Goal: Transaction & Acquisition: Purchase product/service

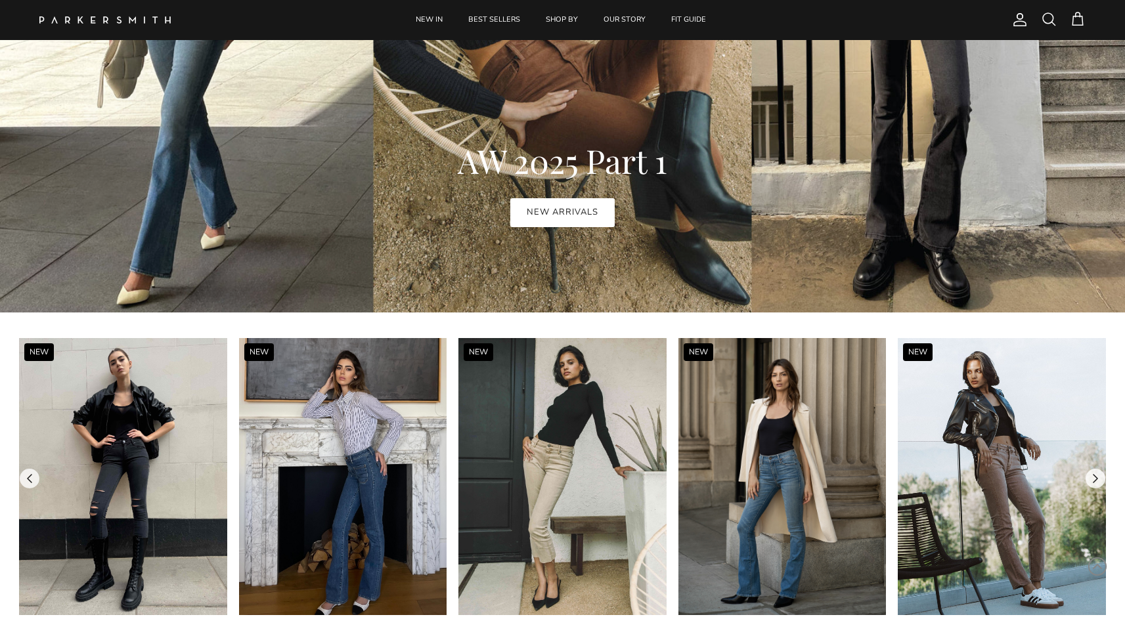
scroll to position [998, 0]
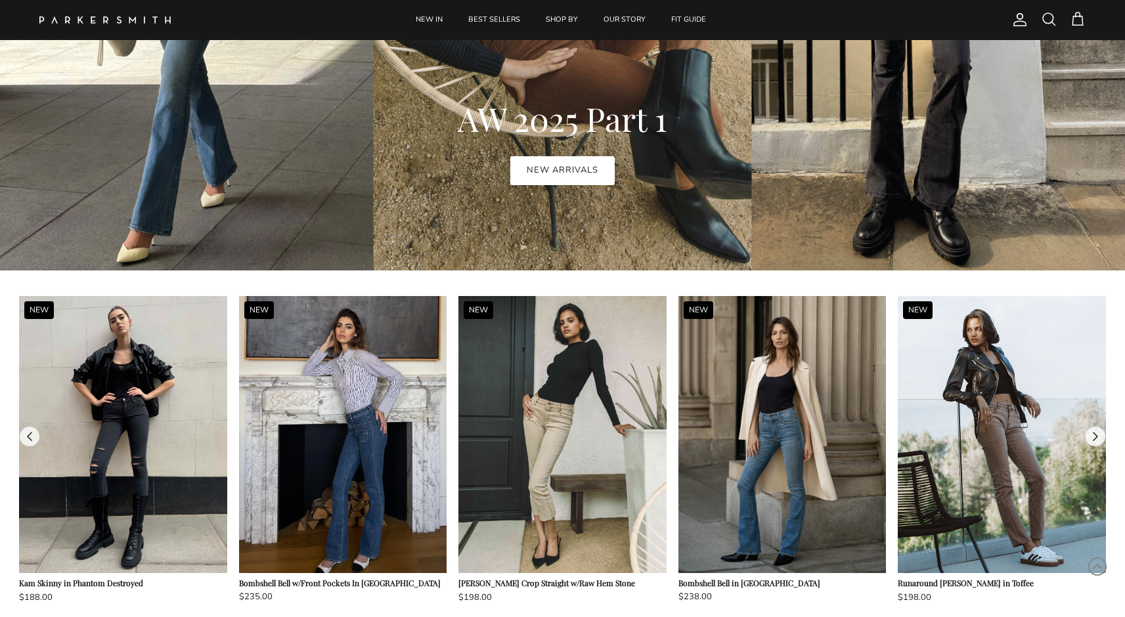
click at [407, 409] on img at bounding box center [343, 434] width 208 height 277
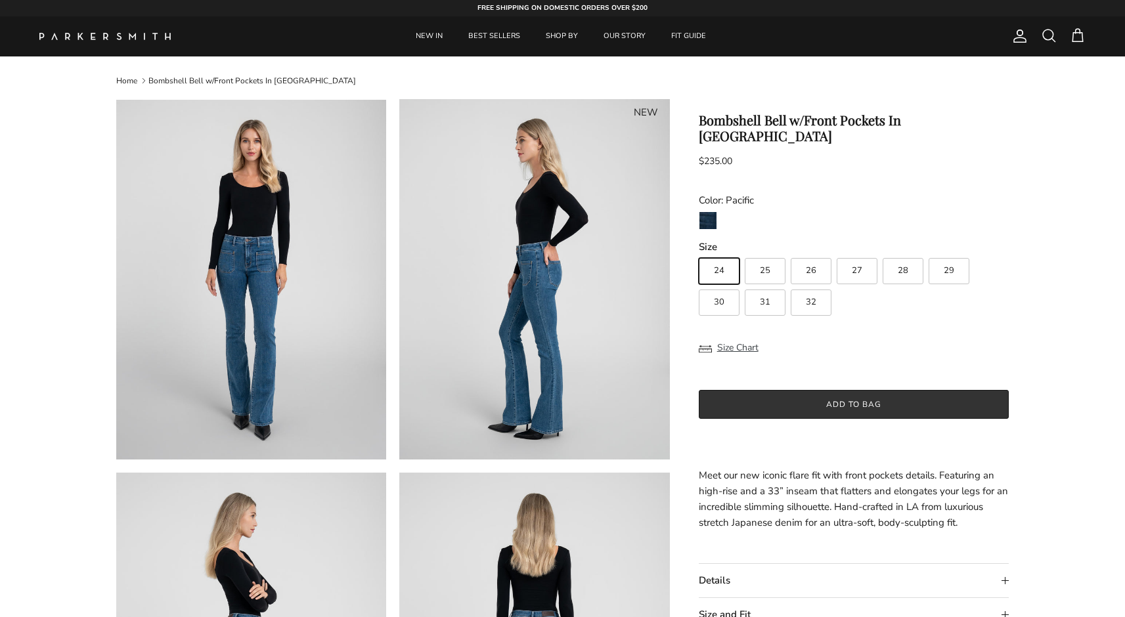
click at [796, 390] on button "Add to bag" at bounding box center [854, 404] width 311 height 29
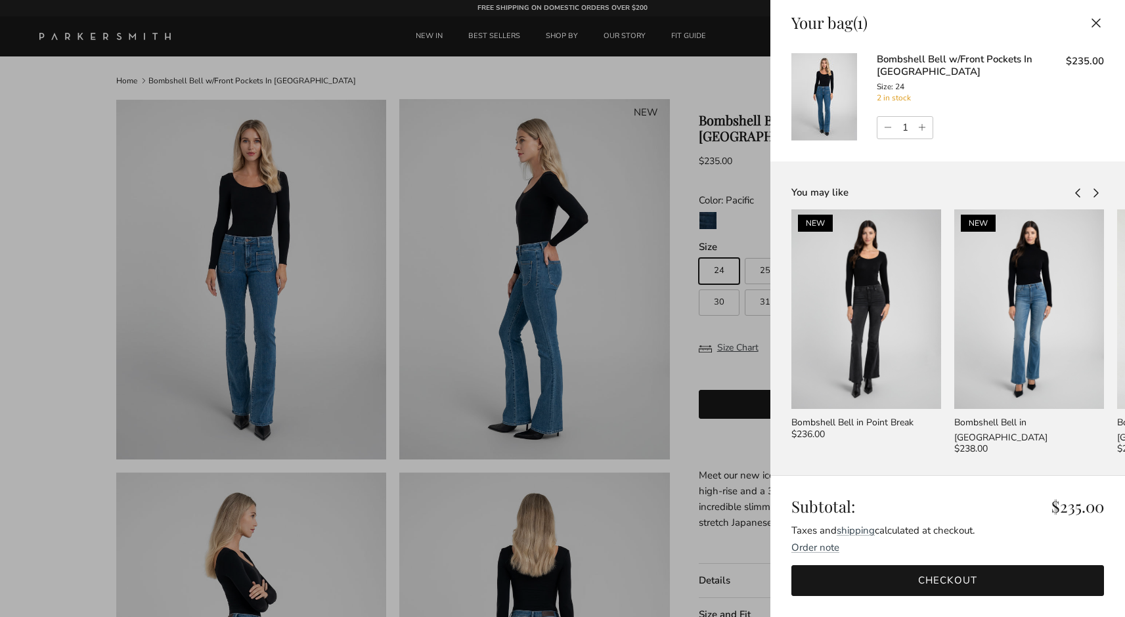
click at [923, 131] on link "Increase quantity" at bounding box center [924, 128] width 18 height 22
type input "2"
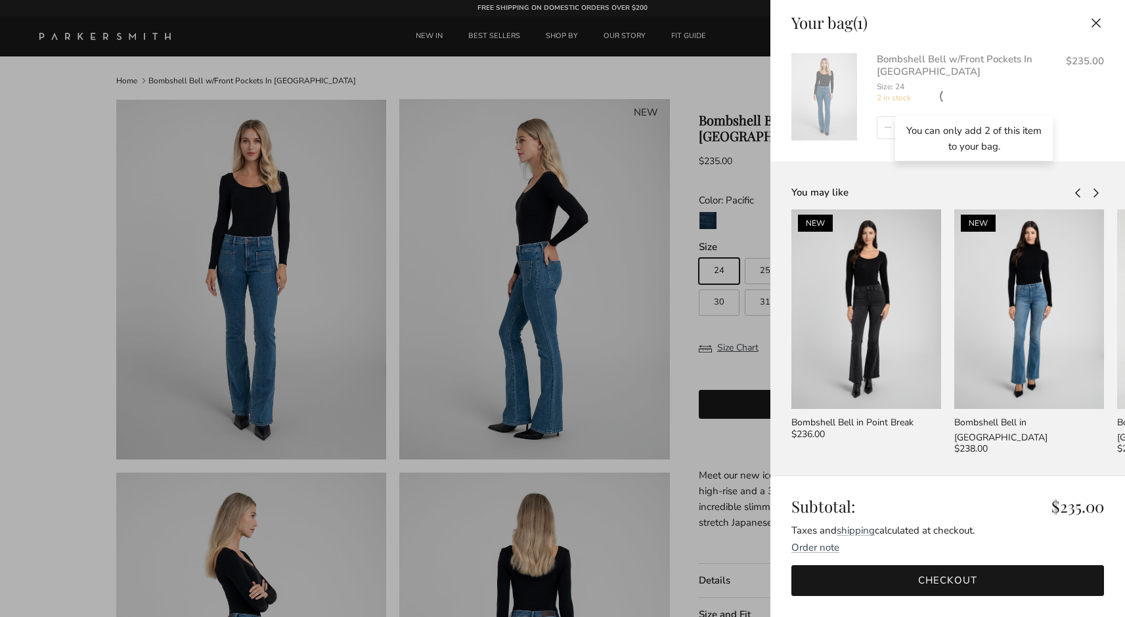
click at [884, 129] on div "Bombshell Bell w/Front Pockets In Pacific Size: 24 Bombshell Bell w/Front Pocke…" at bounding box center [947, 97] width 313 height 108
click at [884, 129] on link "Decrease quantity" at bounding box center [886, 128] width 18 height 22
click at [887, 123] on link "Decrease quantity" at bounding box center [886, 128] width 18 height 22
type input "0"
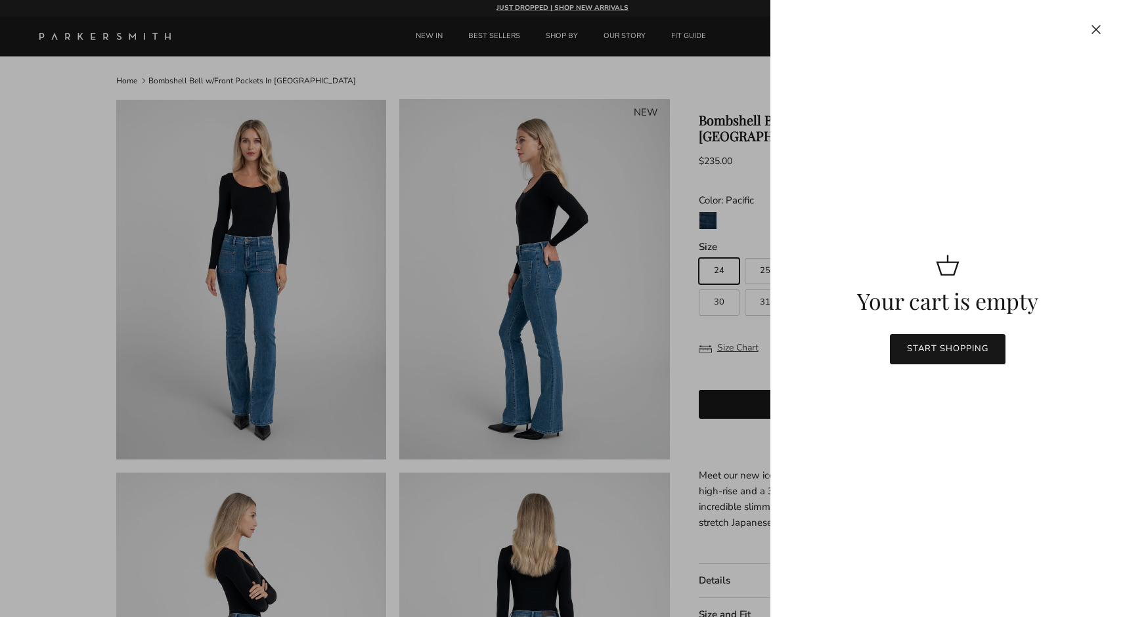
click at [631, 310] on div at bounding box center [562, 308] width 1125 height 617
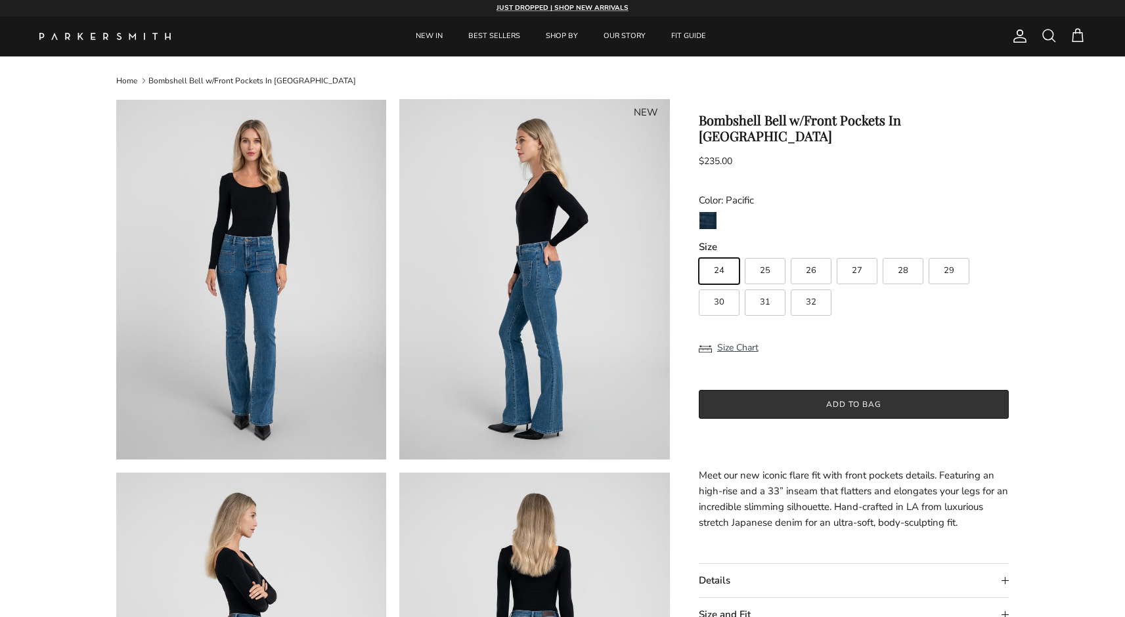
click at [774, 390] on button "Add to bag" at bounding box center [854, 404] width 311 height 29
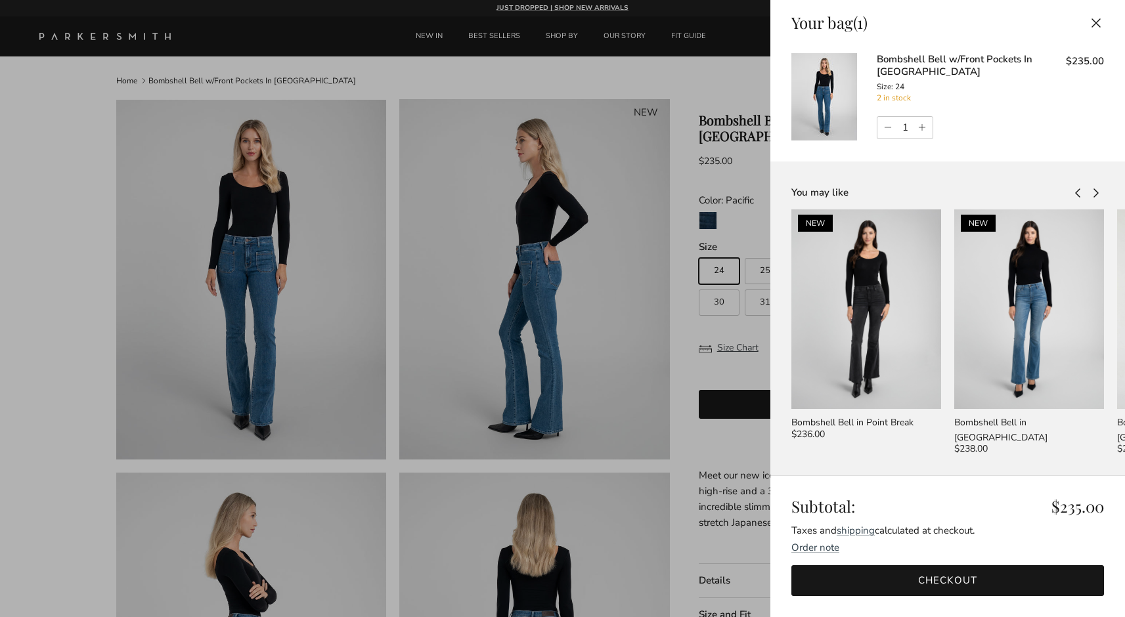
click at [924, 569] on link "Checkout" at bounding box center [947, 580] width 313 height 31
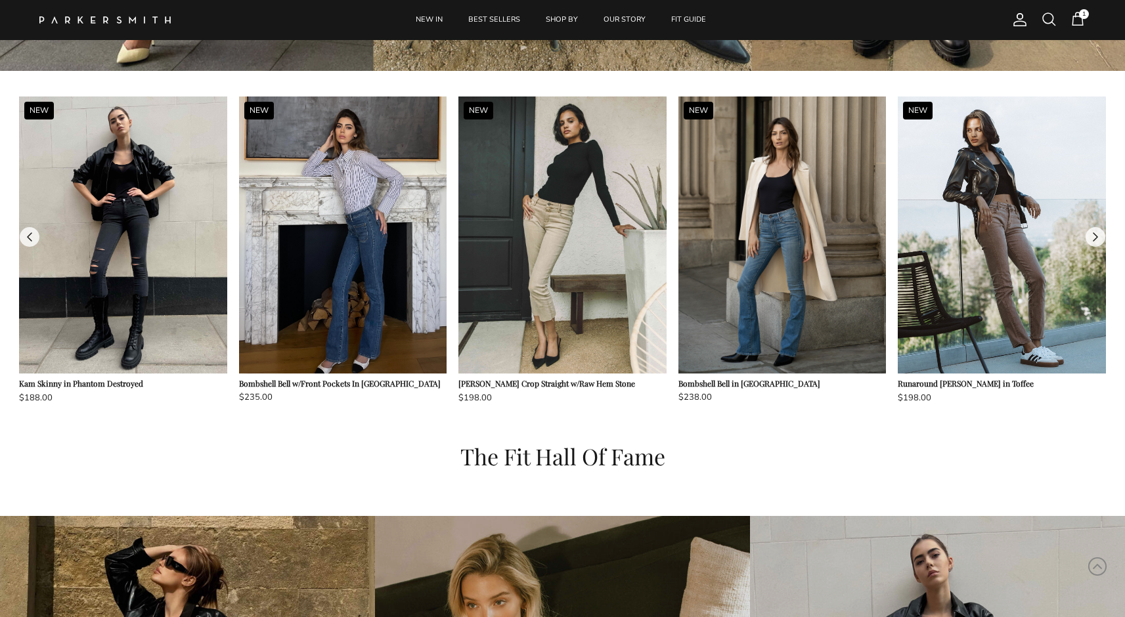
scroll to position [1066, 0]
